Goal: Transaction & Acquisition: Download file/media

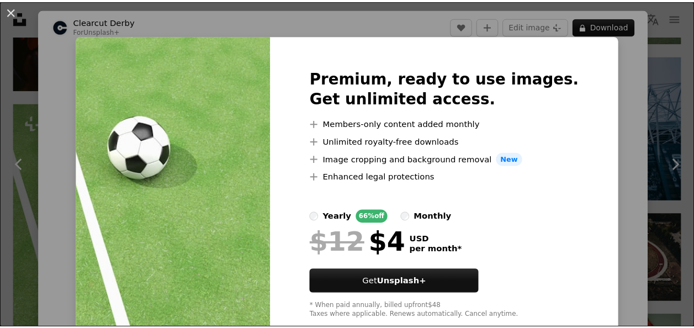
scroll to position [5577, 0]
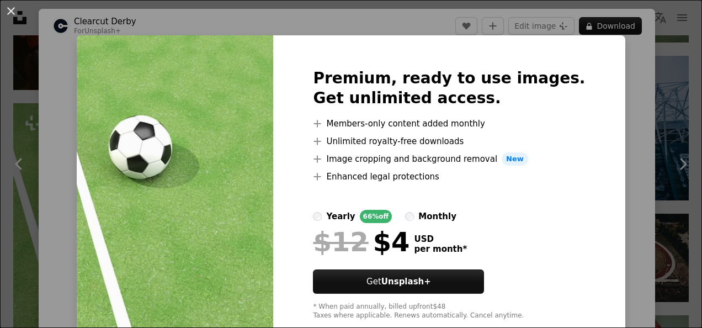
click at [624, 73] on div "An X shape Premium, ready to use images. Get unlimited access. A plus sign Memb…" at bounding box center [351, 164] width 702 height 328
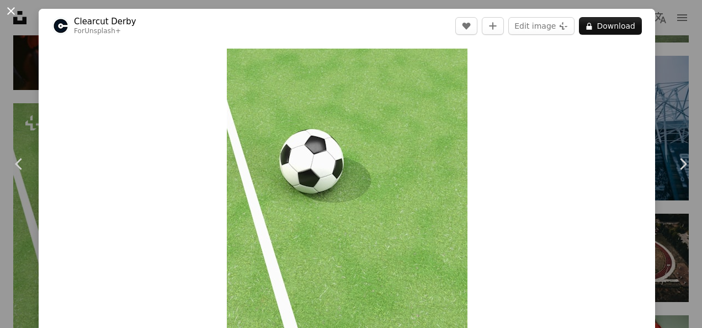
click at [10, 4] on button "An X shape" at bounding box center [10, 10] width 13 height 13
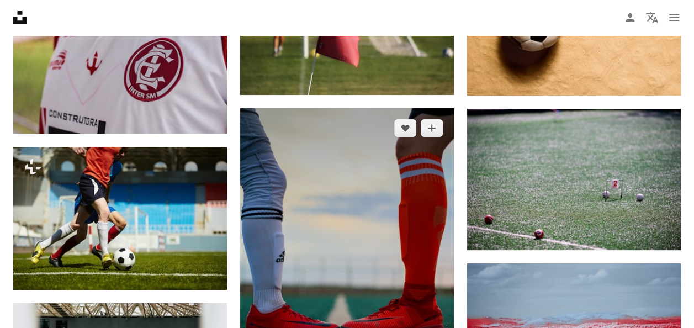
scroll to position [6240, 0]
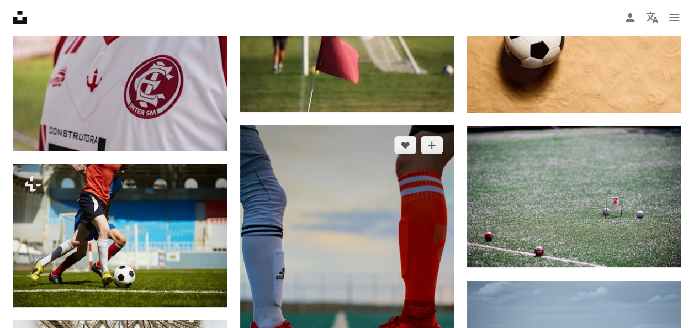
click at [411, 190] on img at bounding box center [347, 285] width 214 height 321
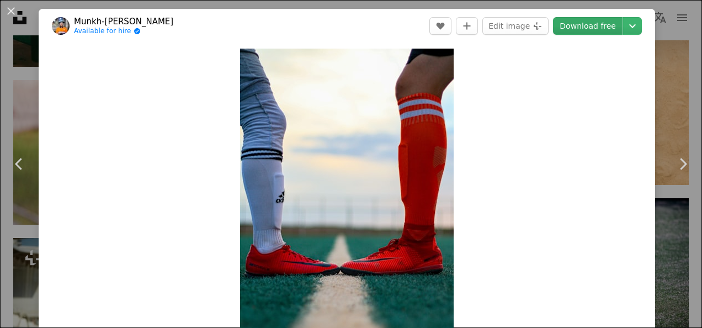
click at [592, 27] on link "Download free" at bounding box center [588, 26] width 70 height 18
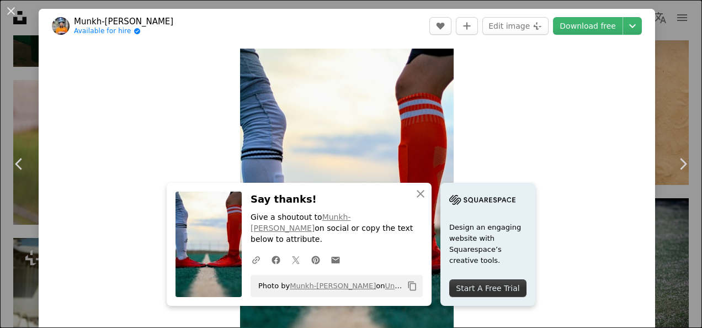
click at [536, 154] on div "Zoom in" at bounding box center [347, 209] width 617 height 332
click at [420, 200] on icon "An X shape" at bounding box center [420, 193] width 13 height 13
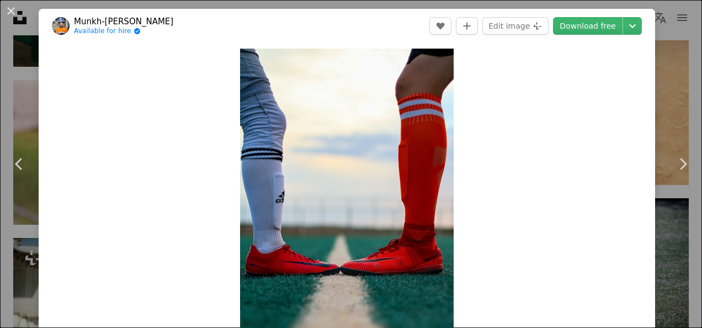
click at [662, 82] on div "An X shape Chevron left Chevron right Munkh-Erdene Eenee Available for hire A c…" at bounding box center [351, 164] width 702 height 328
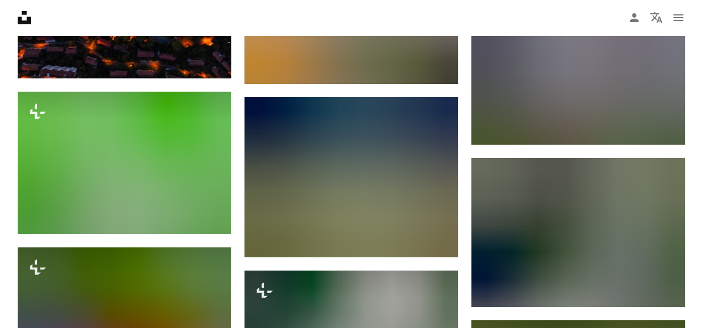
scroll to position [10326, 0]
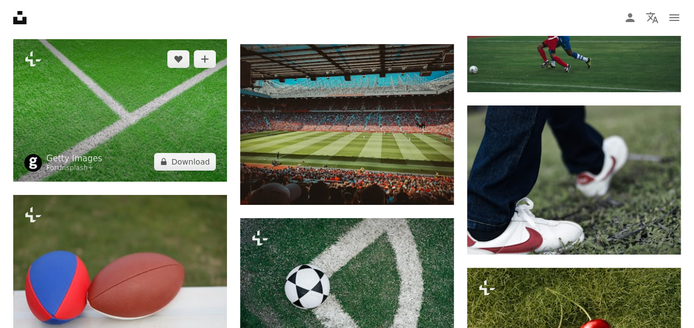
click at [205, 97] on img at bounding box center [120, 110] width 214 height 142
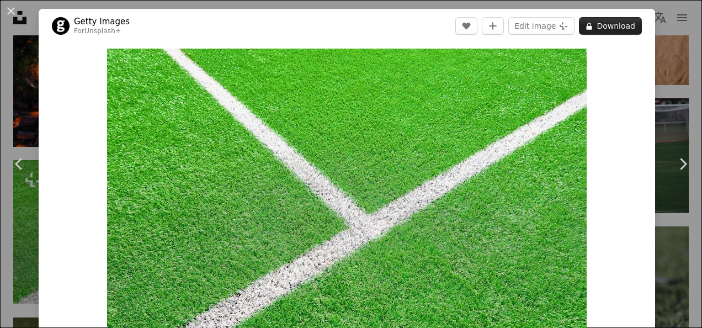
click at [595, 34] on button "A lock Download" at bounding box center [610, 26] width 63 height 18
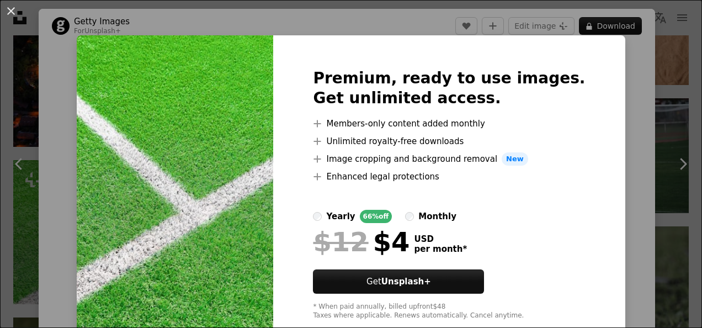
click at [665, 128] on div "An X shape Premium, ready to use images. Get unlimited access. A plus sign Memb…" at bounding box center [351, 164] width 702 height 328
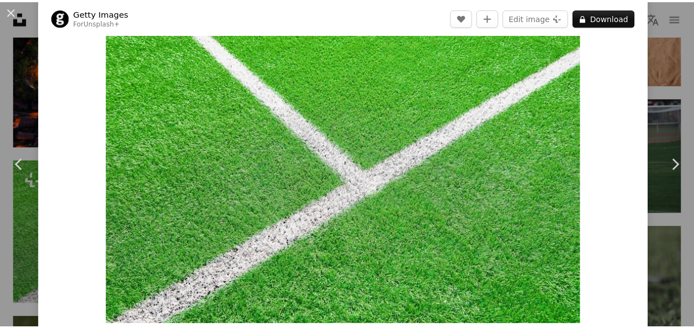
scroll to position [55, 0]
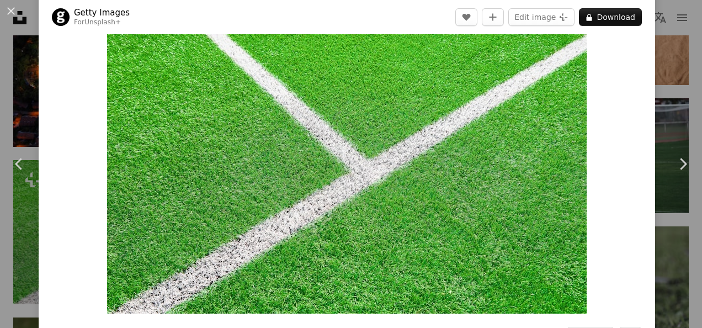
click at [668, 73] on div "An X shape Chevron left Chevron right Getty Images For Unsplash+ A heart A plus…" at bounding box center [351, 164] width 702 height 328
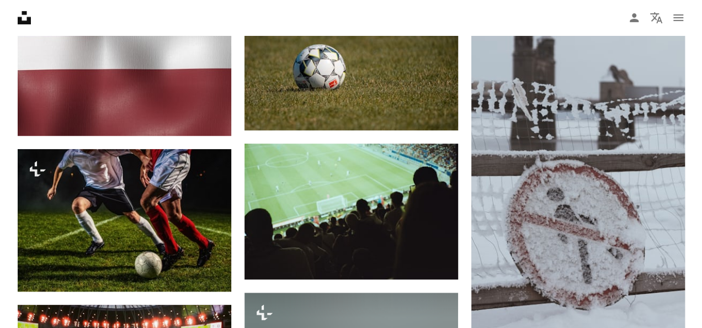
scroll to position [10713, 0]
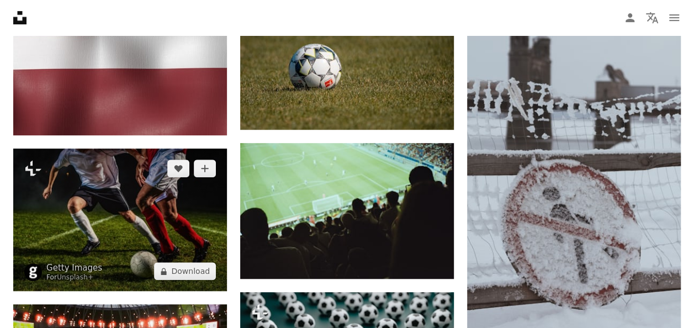
click at [126, 160] on img at bounding box center [120, 220] width 214 height 142
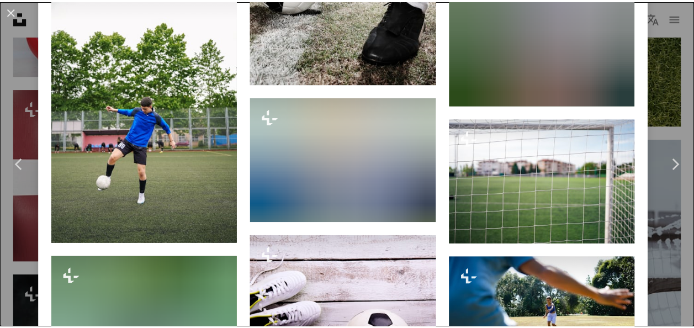
scroll to position [4837, 0]
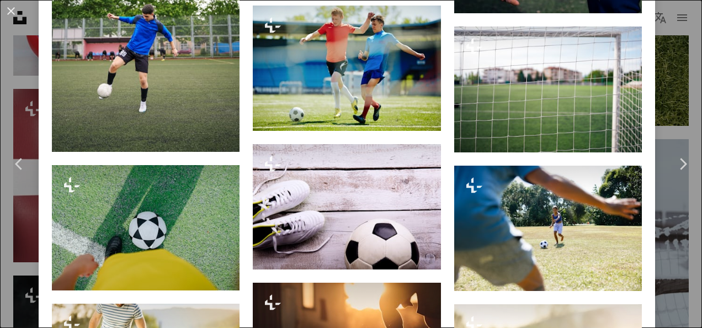
click at [665, 242] on div "An X shape Chevron left Chevron right Getty Images For Unsplash+ A heart A plus…" at bounding box center [351, 164] width 702 height 328
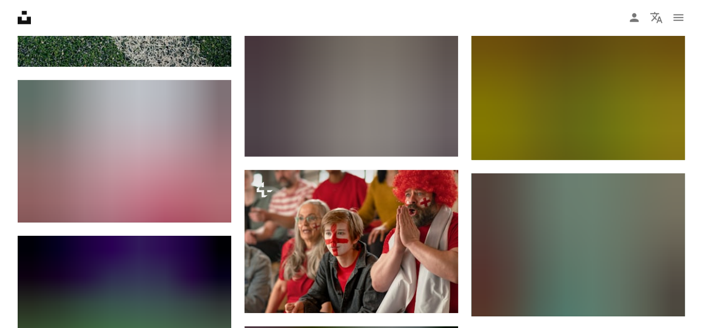
scroll to position [14192, 0]
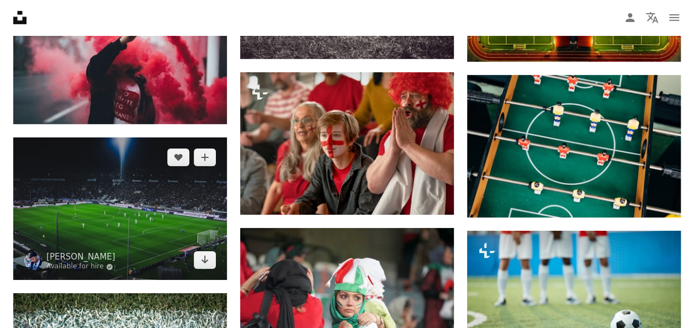
click at [99, 170] on img at bounding box center [120, 209] width 214 height 142
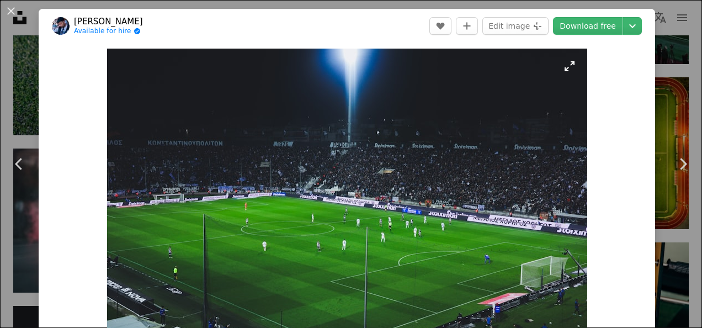
scroll to position [55, 0]
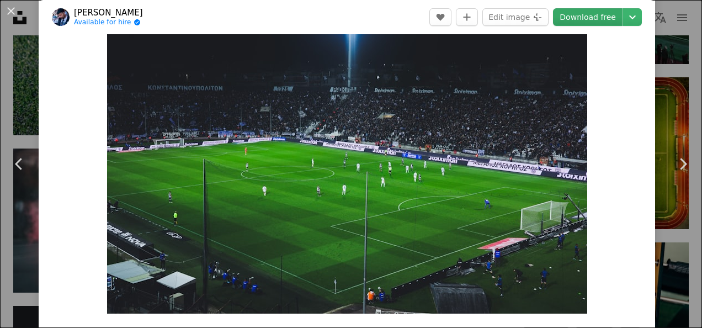
click at [592, 18] on link "Download free" at bounding box center [588, 17] width 70 height 18
